Goal: Navigation & Orientation: Find specific page/section

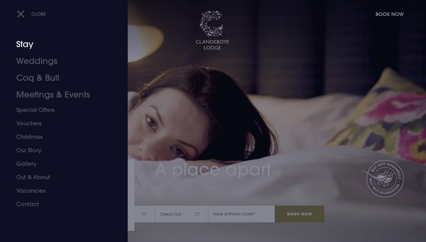
click at [25, 44] on link "Stay" at bounding box center [60, 44] width 89 height 17
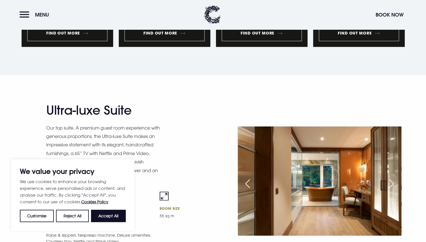
scroll to position [618, 0]
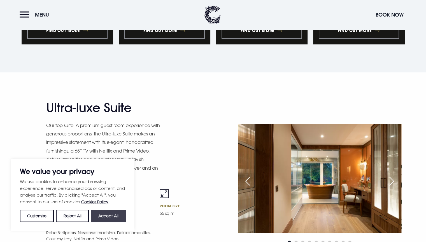
click at [113, 217] on button "Accept All" at bounding box center [108, 216] width 35 height 12
checkbox input "true"
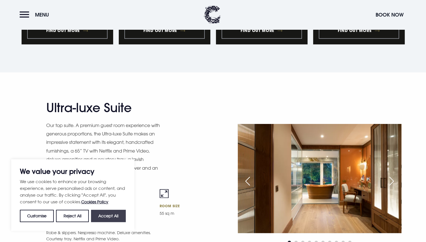
checkbox input "true"
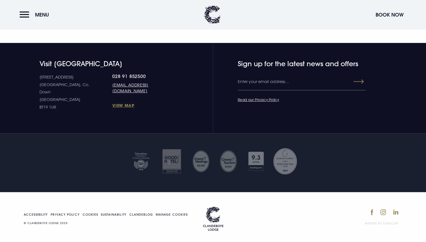
scroll to position [2400, 0]
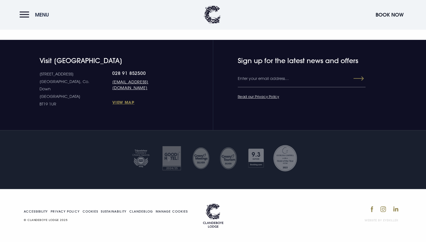
click at [24, 15] on button "Menu" at bounding box center [36, 15] width 32 height 12
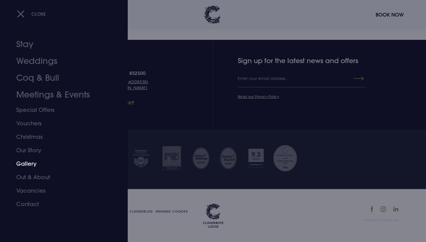
click at [30, 164] on link "Gallery" at bounding box center [60, 163] width 89 height 13
